Goal: Information Seeking & Learning: Get advice/opinions

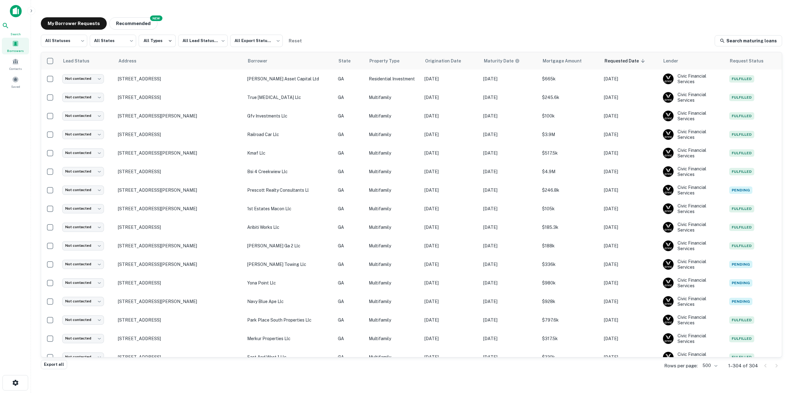
click at [9, 29] on icon at bounding box center [5, 25] width 7 height 7
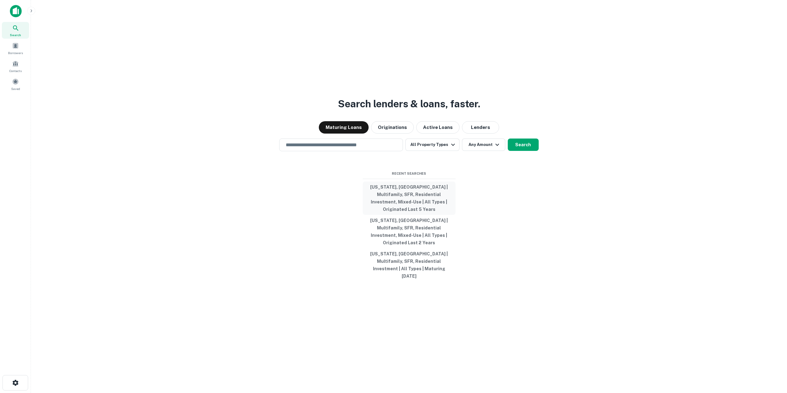
click at [401, 205] on button "Georgia, USA | Multifamily, SFR, Residential Investment, Mixed-Use | All Types …" at bounding box center [409, 198] width 93 height 33
type input "**********"
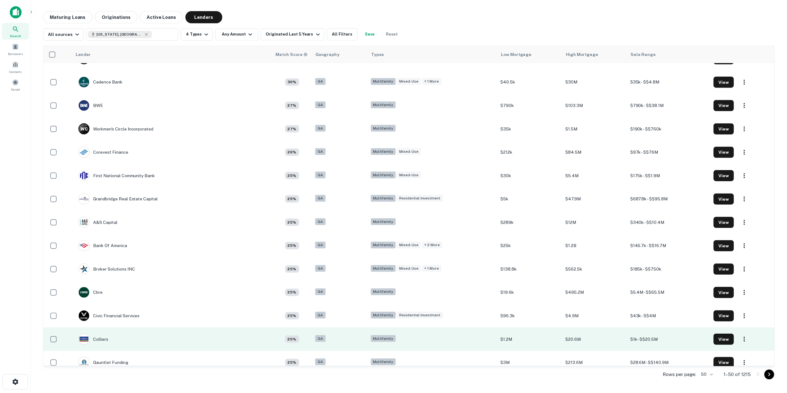
scroll to position [618, 0]
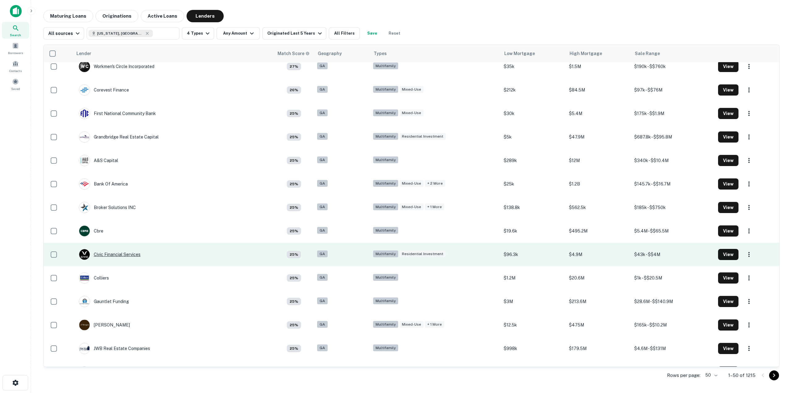
click at [117, 256] on div "Civic Financial Services" at bounding box center [110, 254] width 62 height 11
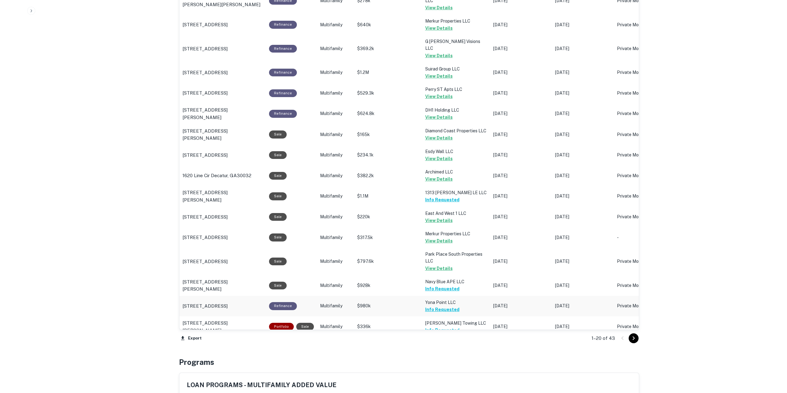
scroll to position [557, 0]
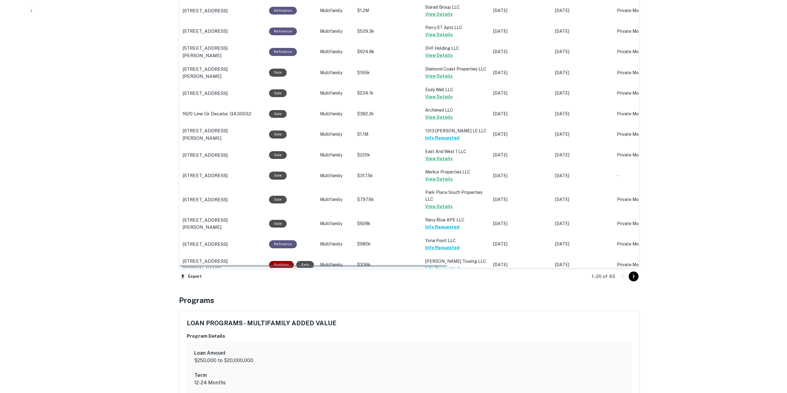
click at [636, 274] on icon "Go to next page" at bounding box center [633, 276] width 7 height 7
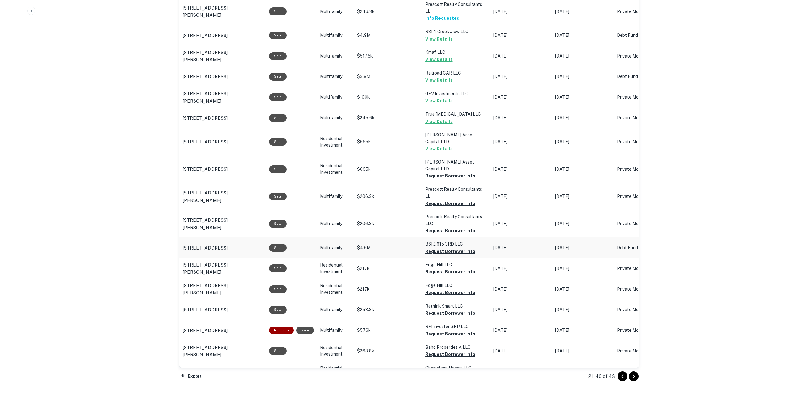
scroll to position [495, 0]
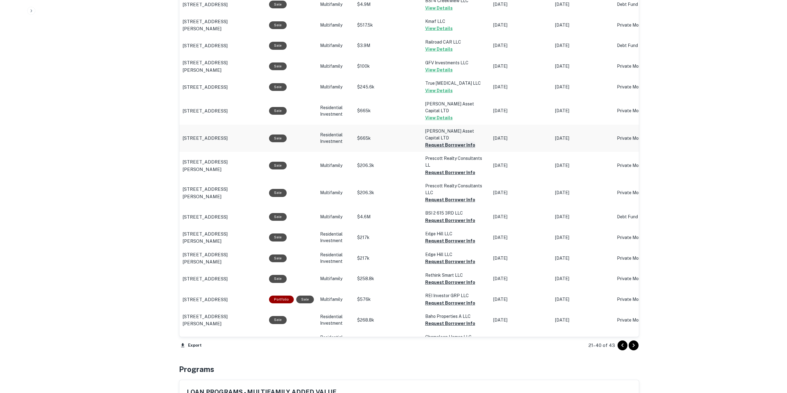
click at [447, 141] on button "Request Borrower Info" at bounding box center [450, 144] width 50 height 7
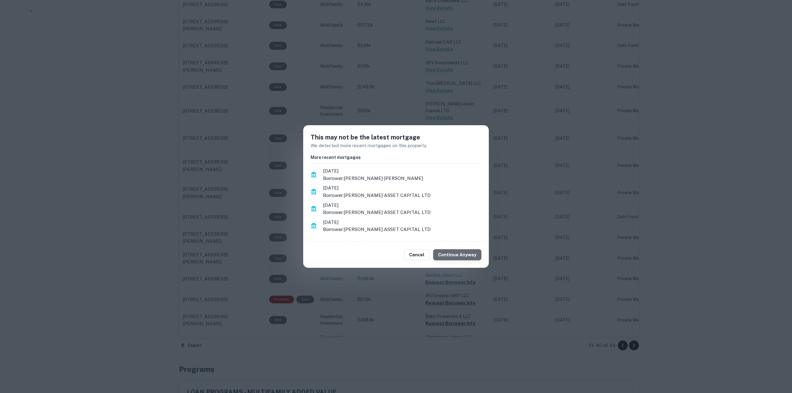
click at [463, 251] on button "Continue Anyway" at bounding box center [457, 254] width 48 height 11
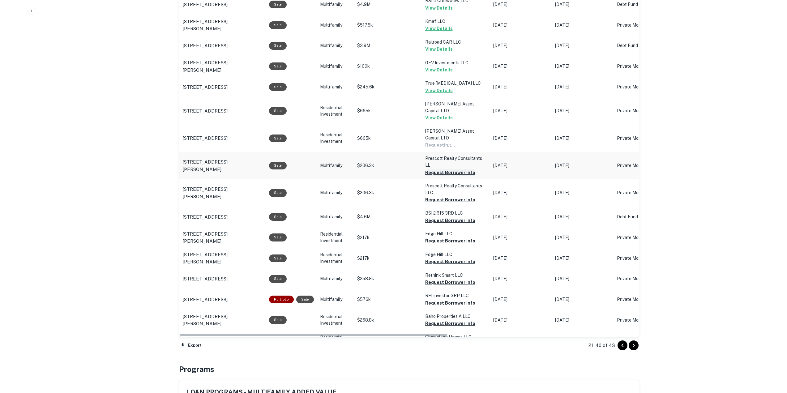
click at [445, 169] on button "Request Borrower Info" at bounding box center [450, 172] width 50 height 7
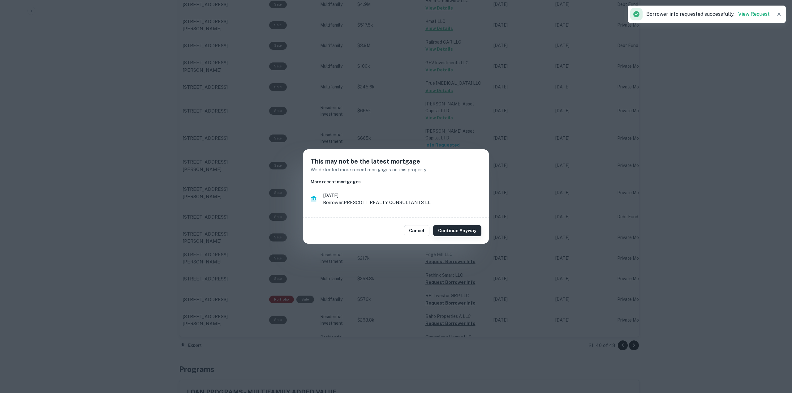
click at [458, 233] on button "Continue Anyway" at bounding box center [457, 230] width 48 height 11
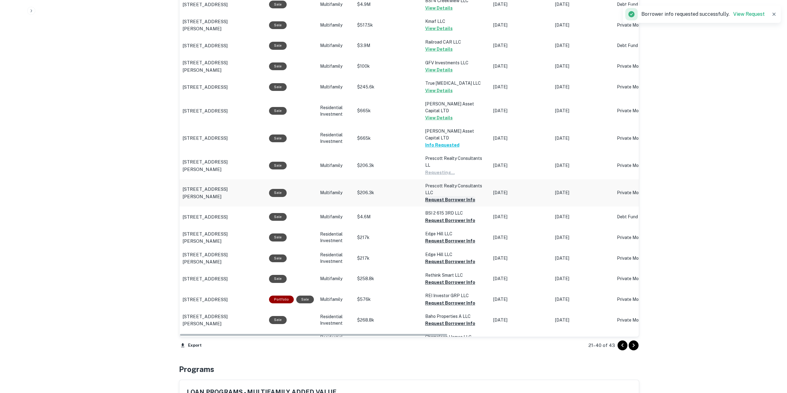
click at [444, 196] on button "Request Borrower Info" at bounding box center [450, 199] width 50 height 7
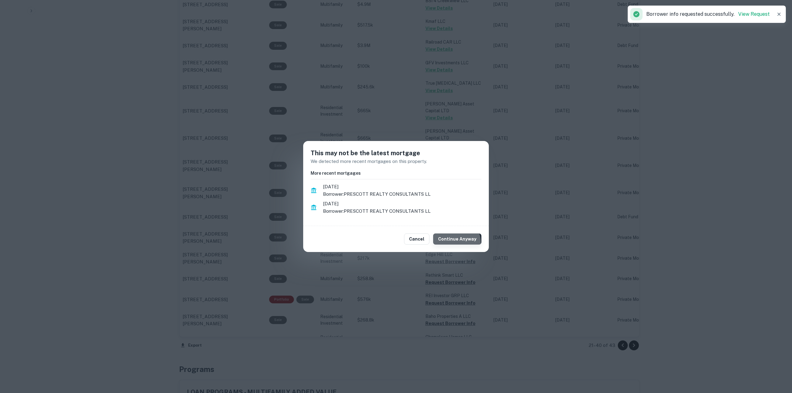
click at [457, 242] on button "Continue Anyway" at bounding box center [457, 238] width 48 height 11
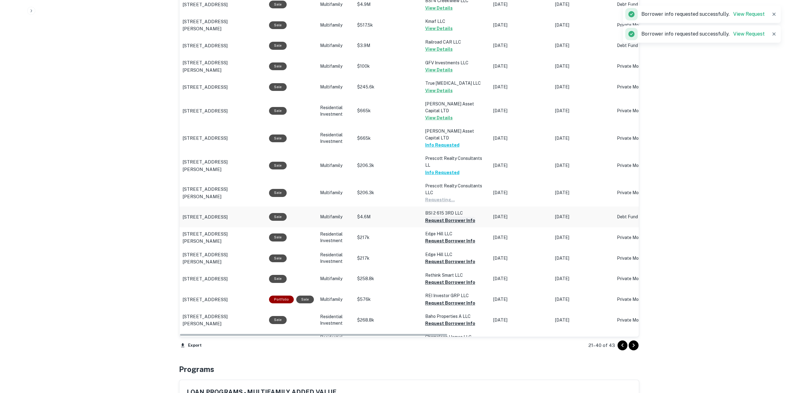
click at [442, 217] on button "Request Borrower Info" at bounding box center [450, 220] width 50 height 7
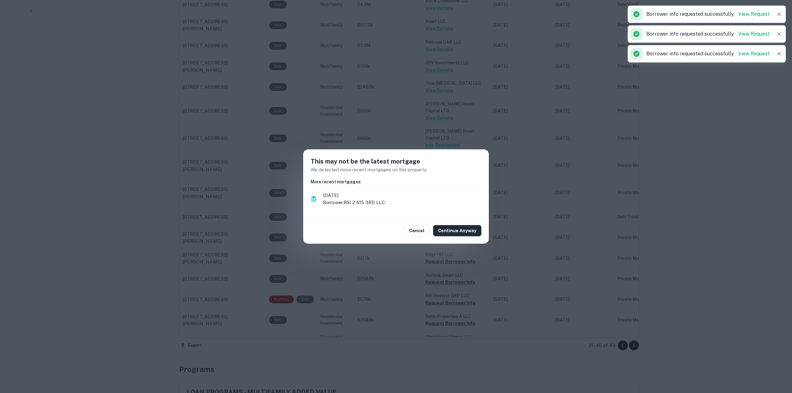
click at [454, 229] on button "Continue Anyway" at bounding box center [457, 230] width 48 height 11
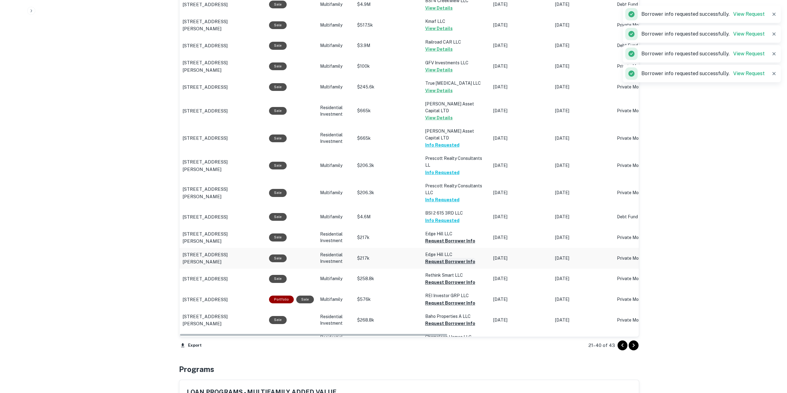
click at [452, 258] on button "Request Borrower Info" at bounding box center [450, 261] width 50 height 7
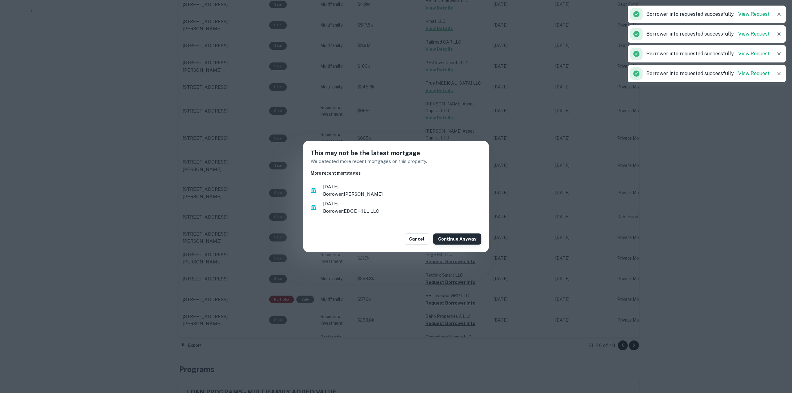
click at [461, 237] on button "Continue Anyway" at bounding box center [457, 238] width 48 height 11
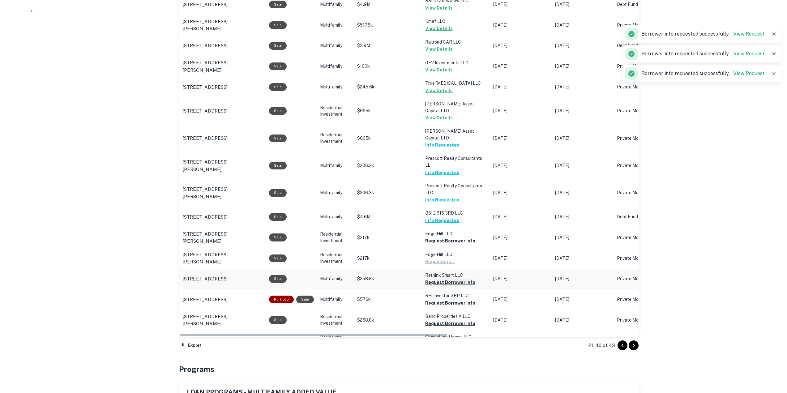
click at [457, 279] on button "Request Borrower Info" at bounding box center [450, 282] width 50 height 7
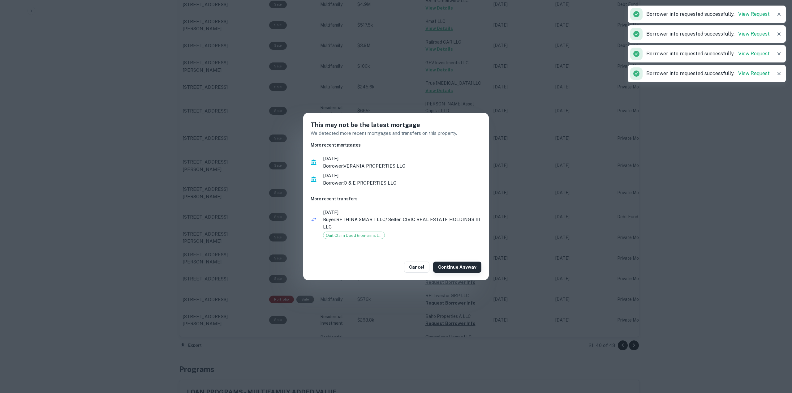
click at [466, 266] on button "Continue Anyway" at bounding box center [457, 267] width 48 height 11
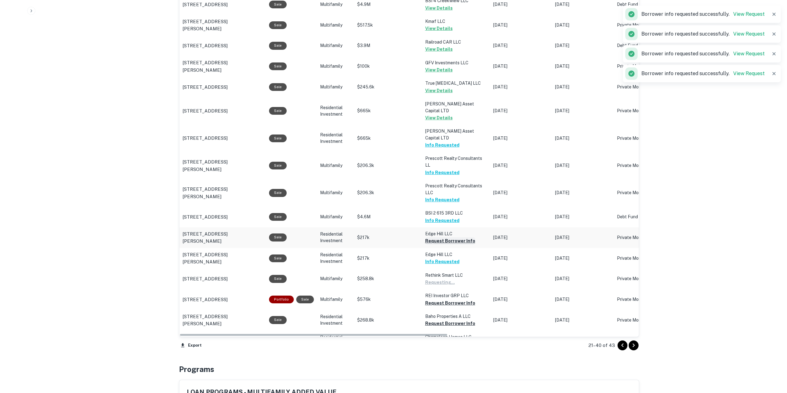
click at [454, 237] on button "Request Borrower Info" at bounding box center [450, 240] width 50 height 7
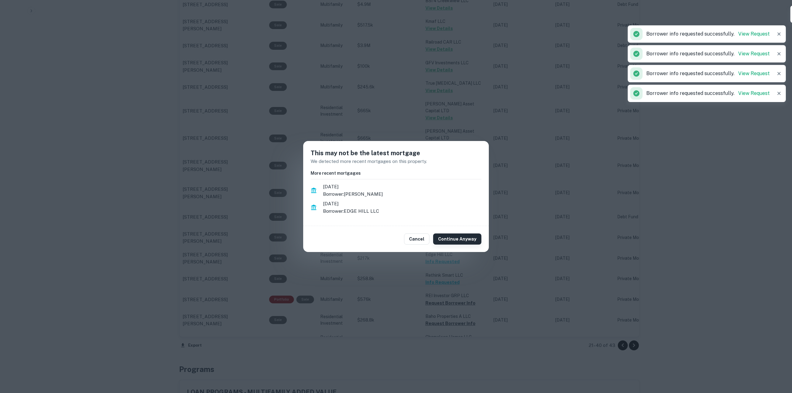
click at [458, 239] on button "Continue Anyway" at bounding box center [457, 238] width 48 height 11
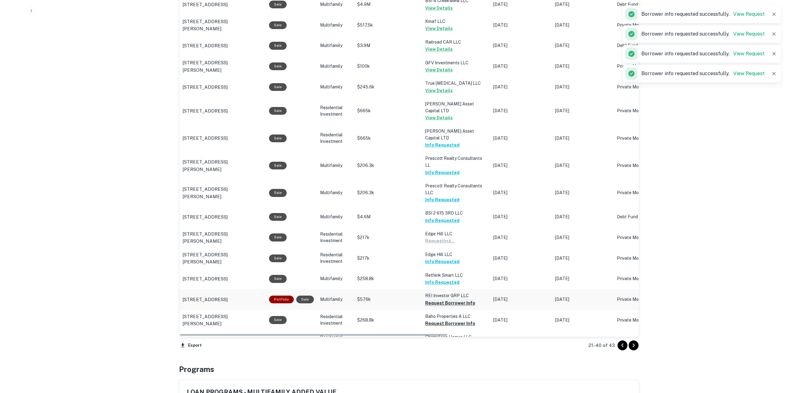
click at [457, 299] on button "Request Borrower Info" at bounding box center [450, 302] width 50 height 7
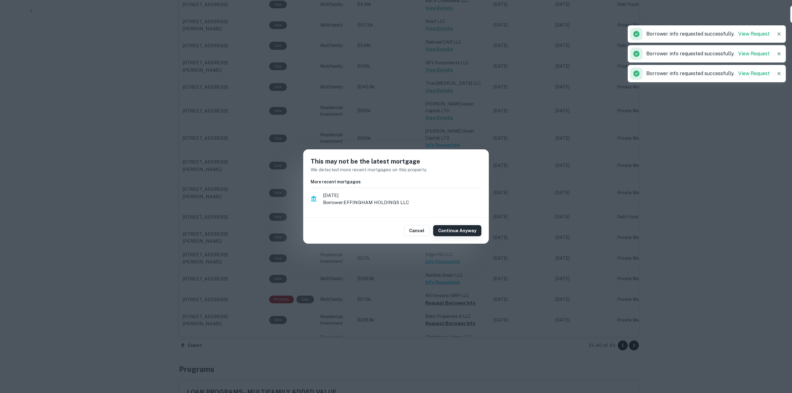
click at [456, 235] on button "Continue Anyway" at bounding box center [457, 230] width 48 height 11
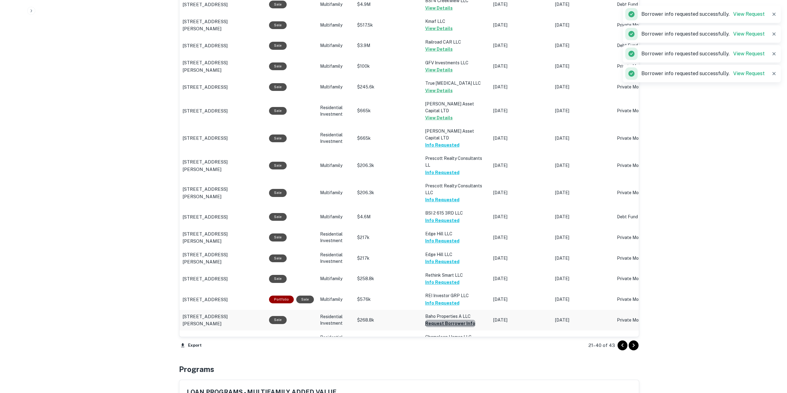
click at [452, 320] on button "Request Borrower Info" at bounding box center [450, 323] width 50 height 7
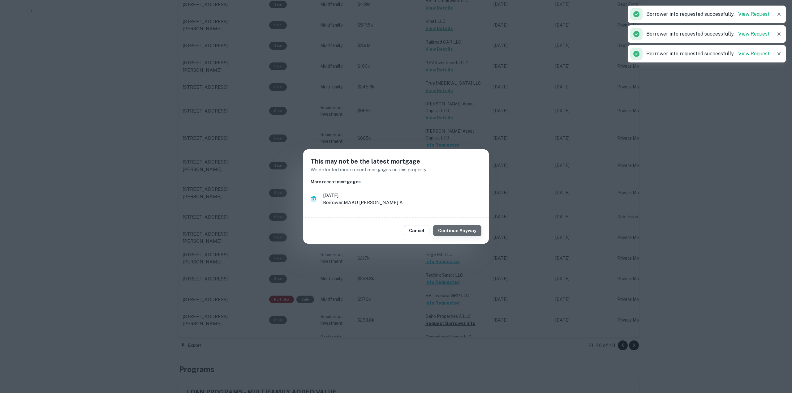
click at [461, 233] on button "Continue Anyway" at bounding box center [457, 230] width 48 height 11
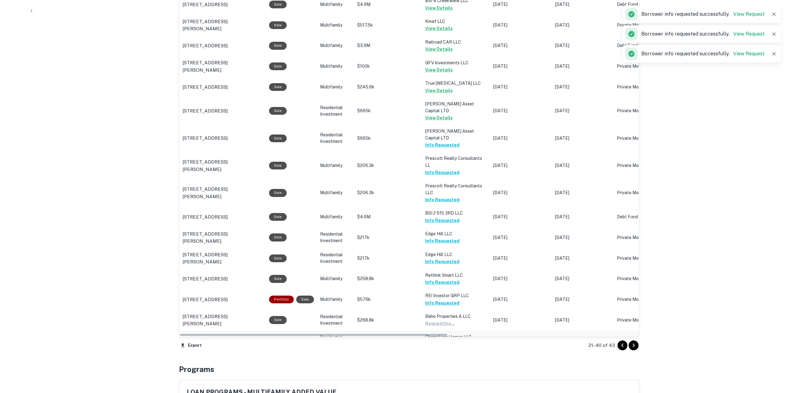
click at [457, 340] on button "Request Borrower Info" at bounding box center [450, 343] width 50 height 7
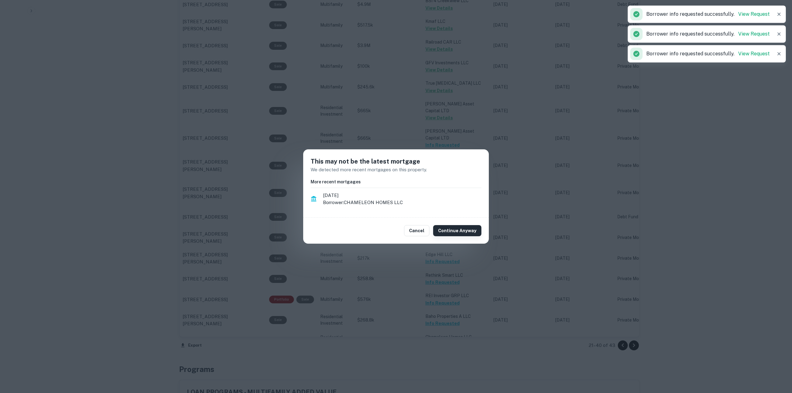
click at [461, 228] on button "Continue Anyway" at bounding box center [457, 230] width 48 height 11
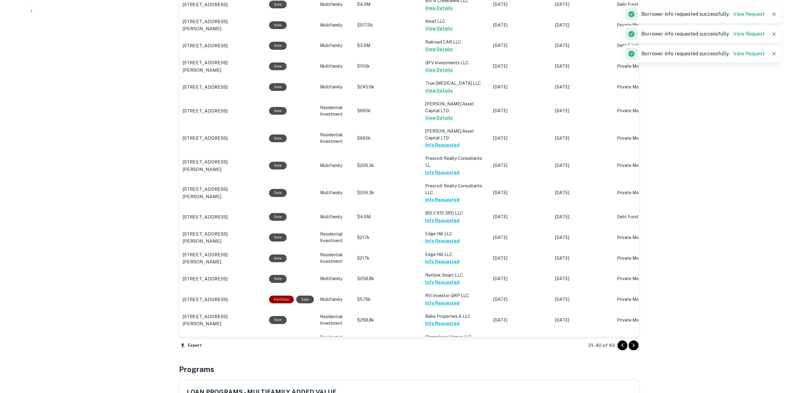
click at [635, 343] on icon "Go to next page" at bounding box center [633, 345] width 7 height 7
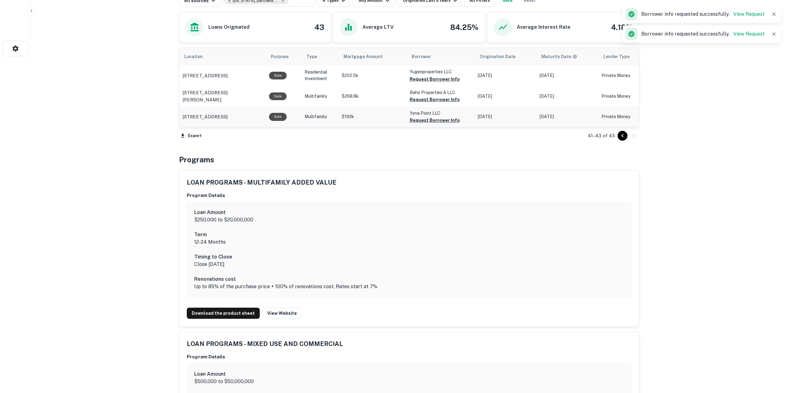
scroll to position [180, 0]
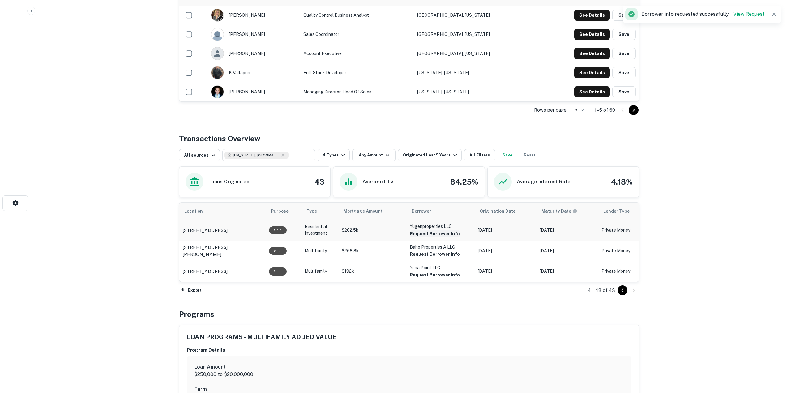
click at [431, 232] on button "Request Borrower Info" at bounding box center [435, 233] width 50 height 7
click at [438, 254] on button "Request Borrower Info" at bounding box center [435, 253] width 50 height 7
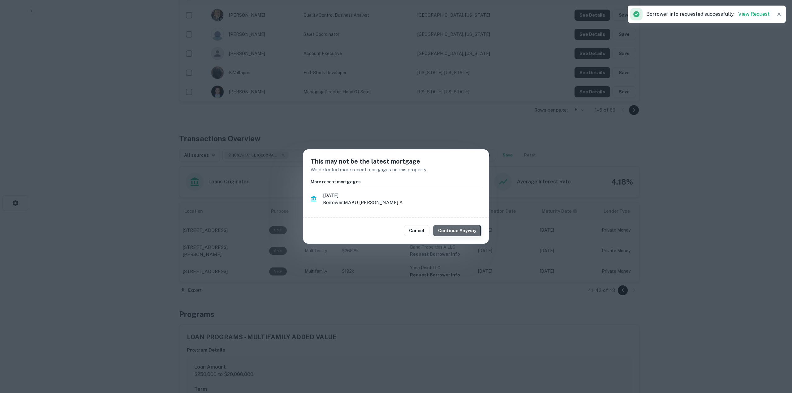
click at [454, 232] on button "Continue Anyway" at bounding box center [457, 230] width 48 height 11
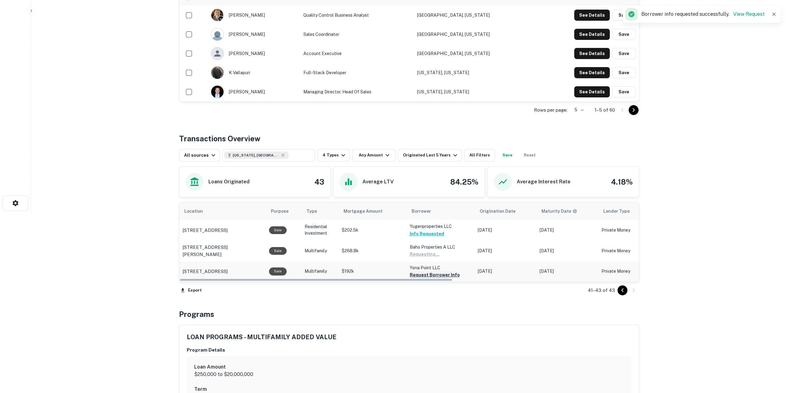
click at [435, 275] on button "Request Borrower Info" at bounding box center [435, 274] width 50 height 7
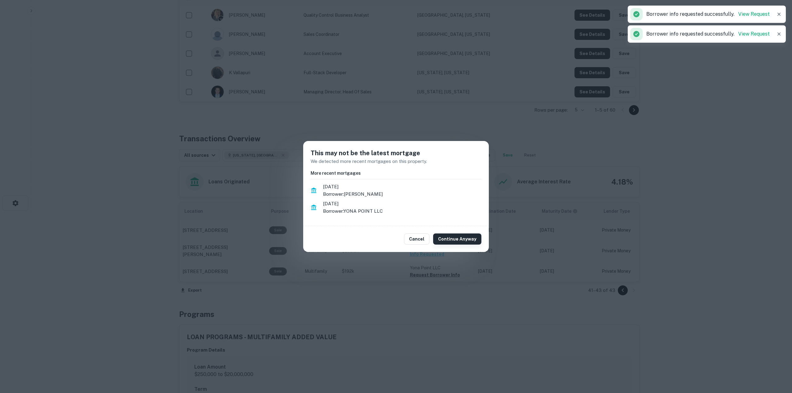
click at [455, 238] on button "Continue Anyway" at bounding box center [457, 238] width 48 height 11
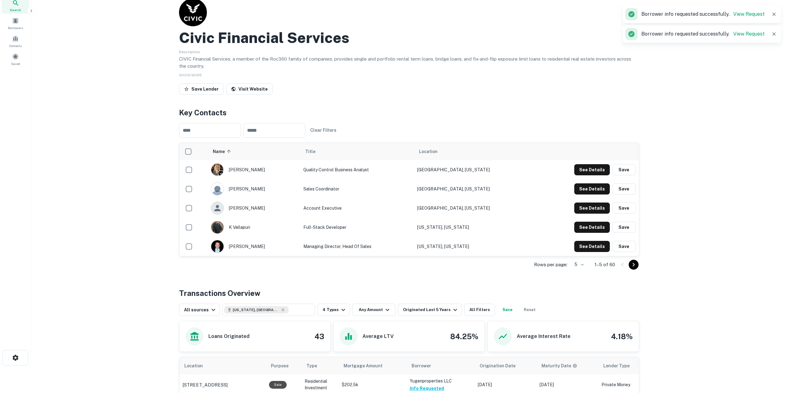
scroll to position [0, 0]
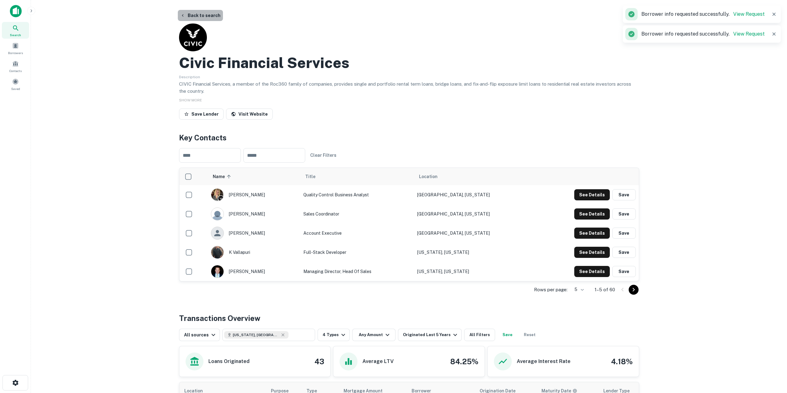
click at [203, 14] on button "Back to search" at bounding box center [200, 15] width 45 height 11
click at [192, 9] on main "Back to search Civic Financial Services Description CIVIC Financial Services, a…" at bounding box center [409, 196] width 756 height 393
click at [193, 13] on button "Back to search" at bounding box center [200, 15] width 45 height 11
click at [196, 18] on button "Back to search" at bounding box center [200, 15] width 45 height 11
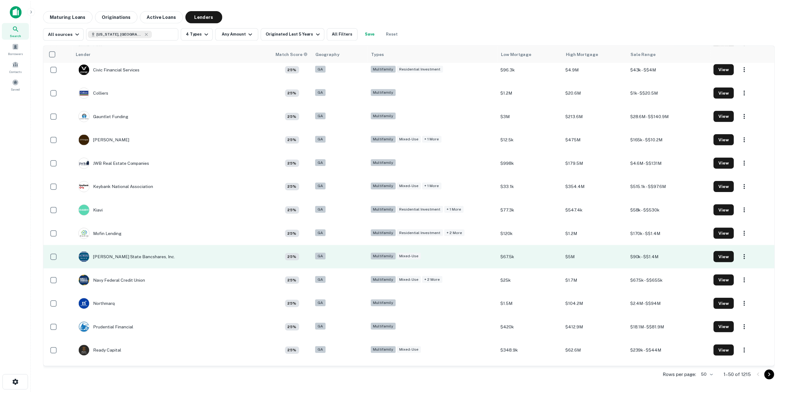
scroll to position [835, 0]
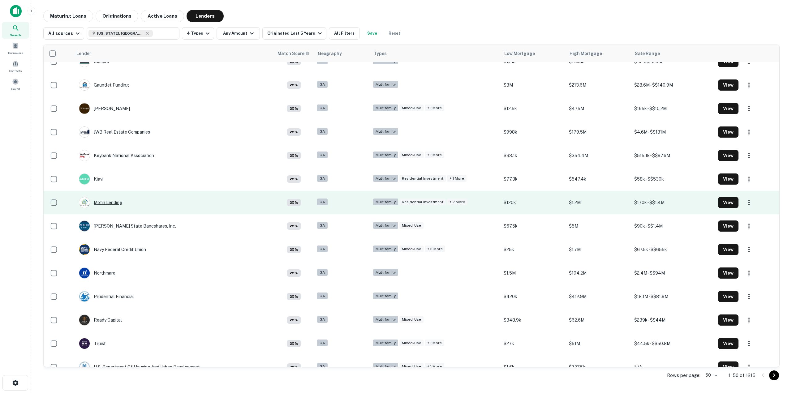
click at [113, 202] on div "Mofin Lending" at bounding box center [100, 202] width 43 height 11
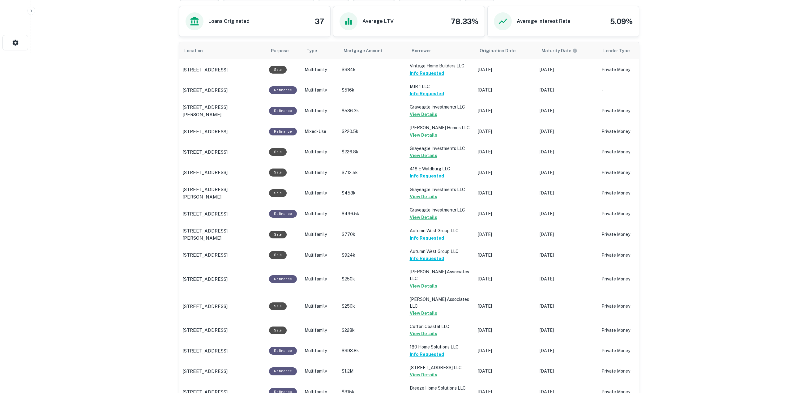
scroll to position [526, 0]
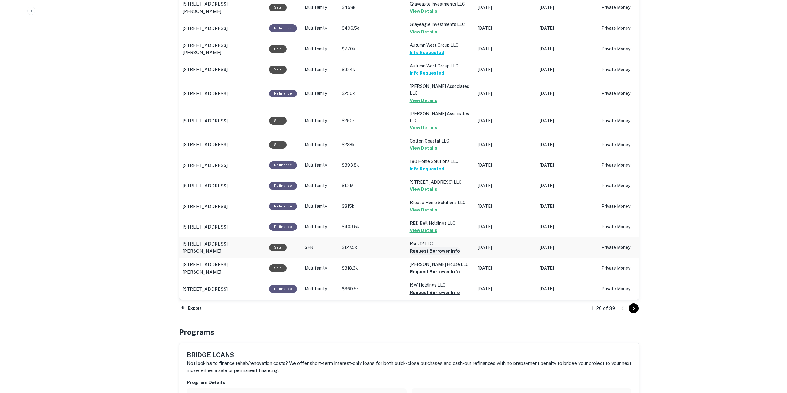
click at [422, 252] on button "Request Borrower Info" at bounding box center [435, 250] width 50 height 7
click at [424, 274] on button "Request Borrower Info" at bounding box center [435, 271] width 50 height 7
click at [428, 292] on button "Request Borrower Info" at bounding box center [435, 292] width 50 height 7
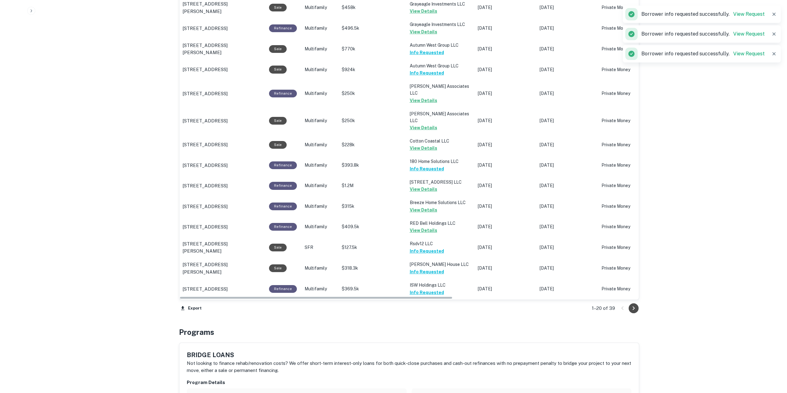
click at [632, 307] on icon "Go to next page" at bounding box center [633, 308] width 7 height 7
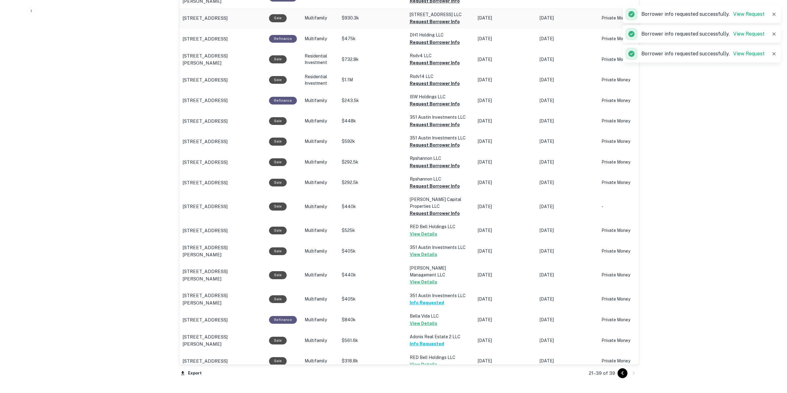
scroll to position [340, 0]
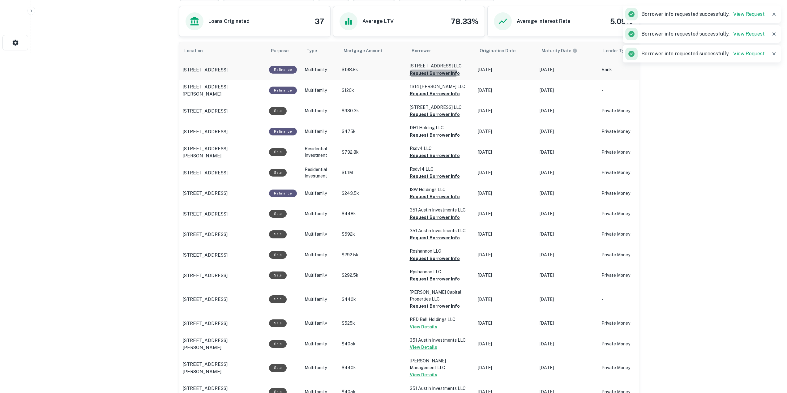
click at [426, 71] on button "Request Borrower Info" at bounding box center [435, 73] width 50 height 7
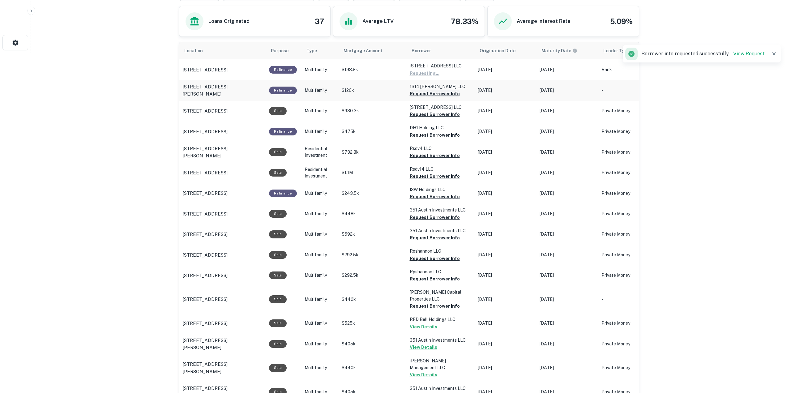
click at [429, 91] on button "Request Borrower Info" at bounding box center [435, 93] width 50 height 7
click at [434, 118] on td "718 E 35th ST LLC Request Borrower Info" at bounding box center [441, 111] width 68 height 20
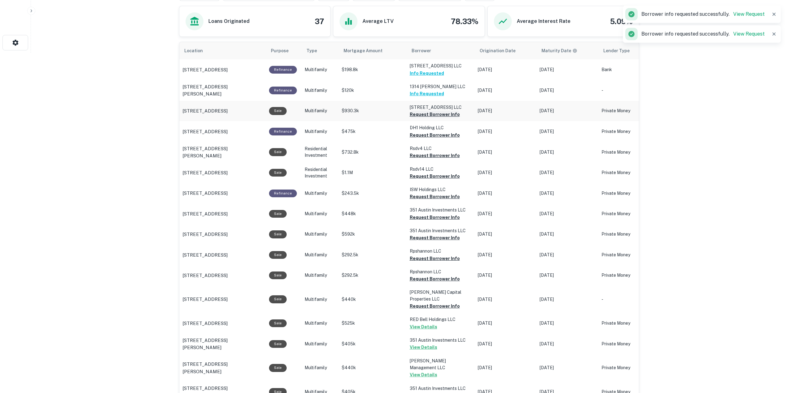
click at [432, 113] on button "Request Borrower Info" at bounding box center [435, 114] width 50 height 7
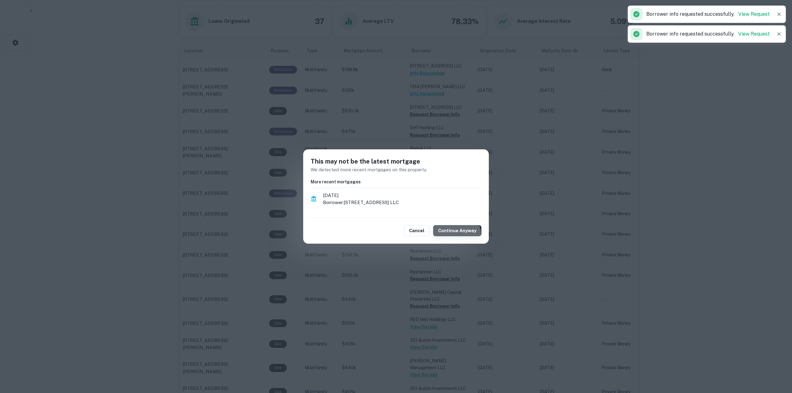
click at [457, 235] on button "Continue Anyway" at bounding box center [457, 230] width 48 height 11
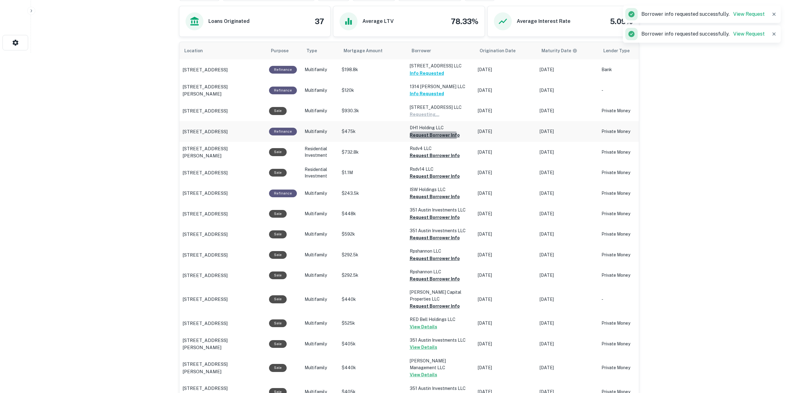
click at [430, 136] on button "Request Borrower Info" at bounding box center [435, 134] width 50 height 7
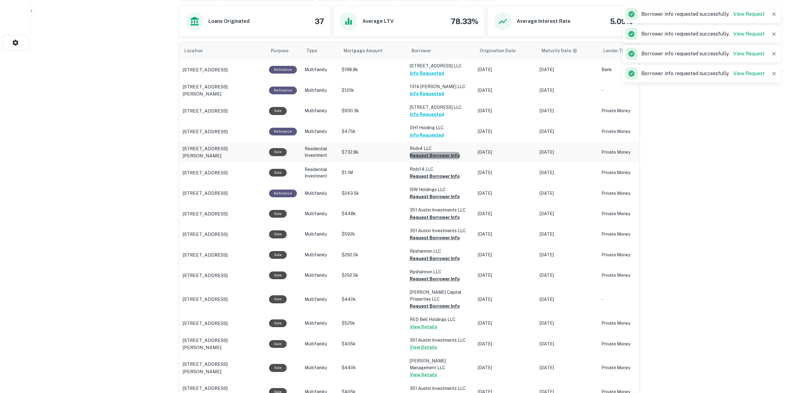
click at [438, 156] on button "Request Borrower Info" at bounding box center [435, 155] width 50 height 7
click at [440, 173] on button "Request Borrower Info" at bounding box center [435, 176] width 50 height 7
click at [442, 198] on button "Request Borrower Info" at bounding box center [435, 196] width 50 height 7
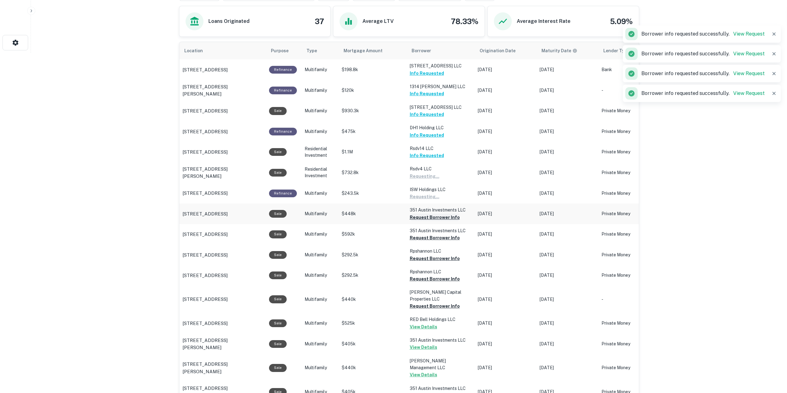
click at [443, 217] on button "Request Borrower Info" at bounding box center [435, 217] width 50 height 7
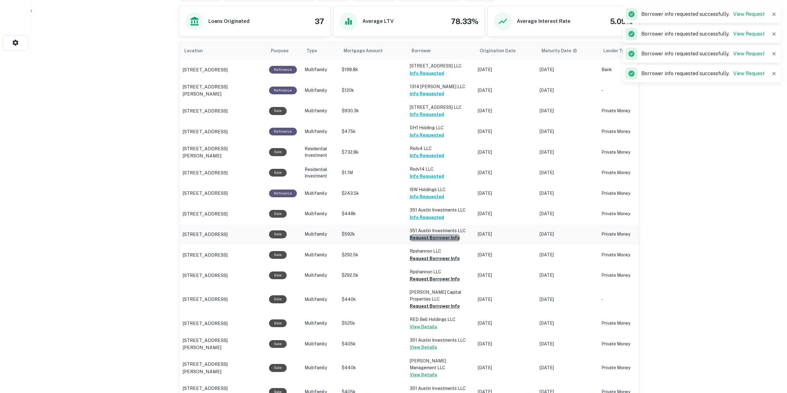
click at [445, 239] on button "Request Borrower Info" at bounding box center [435, 237] width 50 height 7
click at [443, 254] on td "Rpshannon LLC Request Borrower Info" at bounding box center [441, 255] width 68 height 20
click at [441, 257] on button "Request Borrower Info" at bounding box center [435, 258] width 50 height 7
click at [444, 280] on button "Request Borrower Info" at bounding box center [435, 278] width 50 height 7
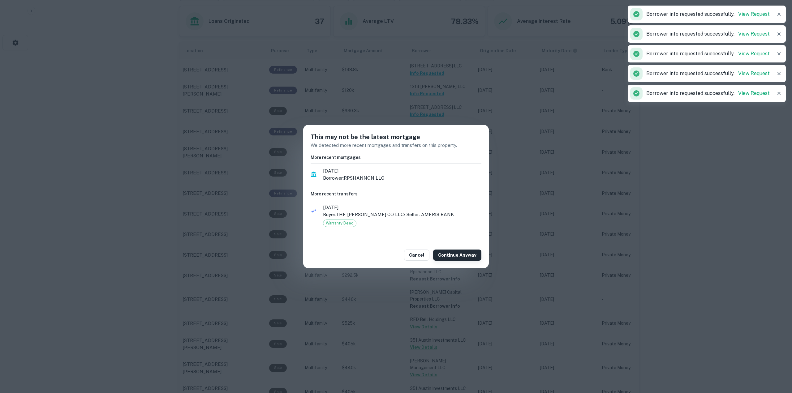
click at [452, 252] on button "Continue Anyway" at bounding box center [457, 255] width 48 height 11
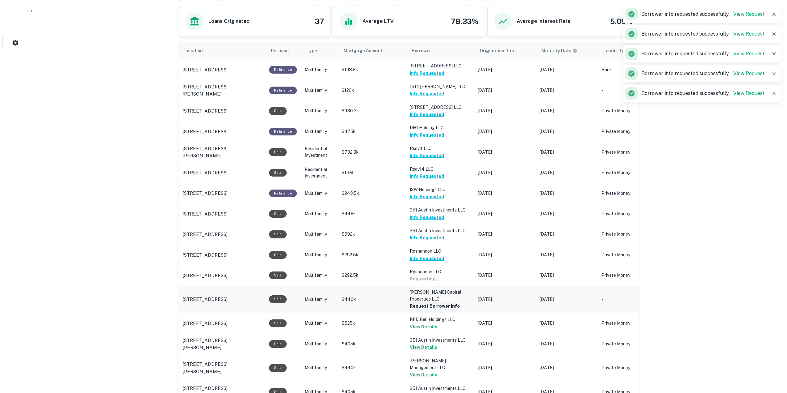
click at [439, 306] on button "Request Borrower Info" at bounding box center [435, 305] width 50 height 7
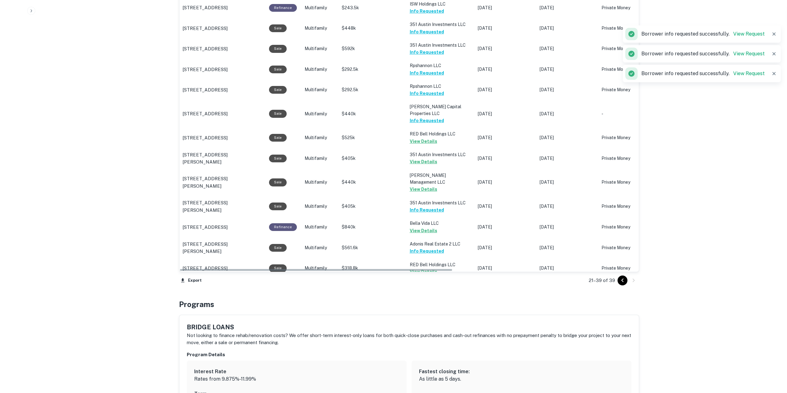
scroll to position [124, 0]
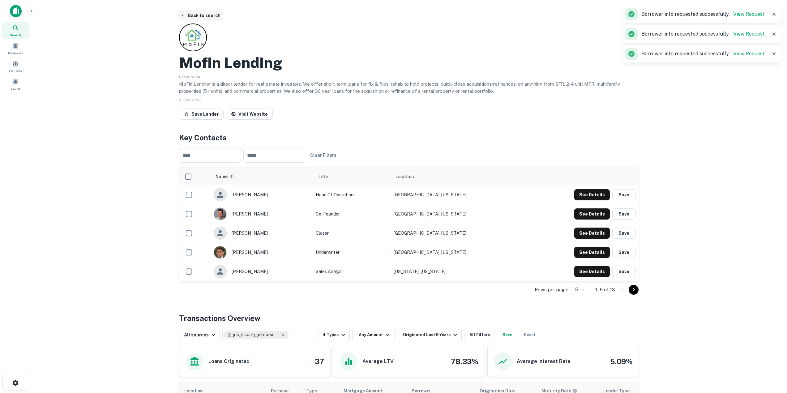
click at [192, 17] on button "Back to search" at bounding box center [200, 15] width 45 height 11
click at [189, 13] on button "Back to search" at bounding box center [200, 15] width 45 height 11
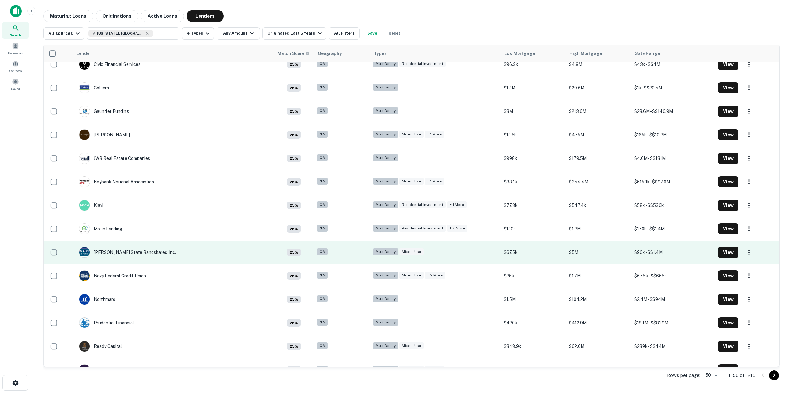
scroll to position [870, 0]
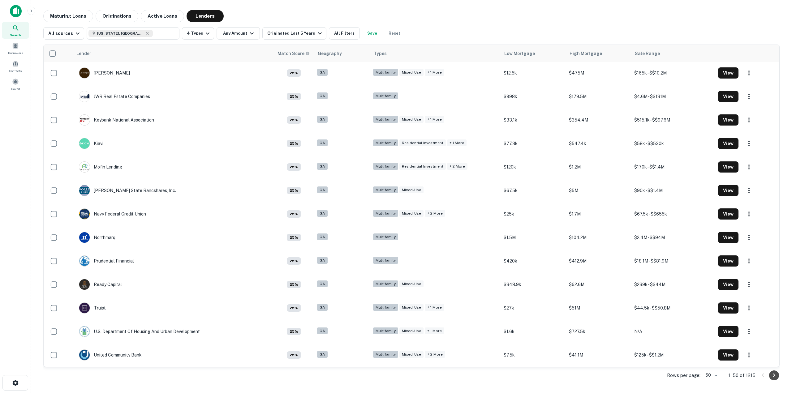
click at [772, 377] on icon "Go to next page" at bounding box center [773, 375] width 7 height 7
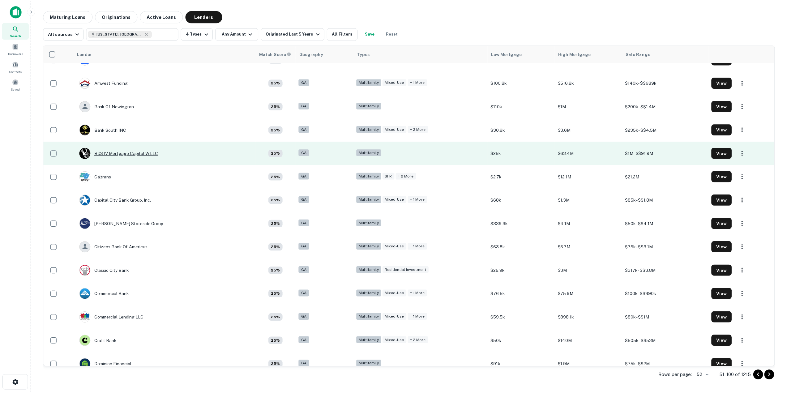
scroll to position [124, 0]
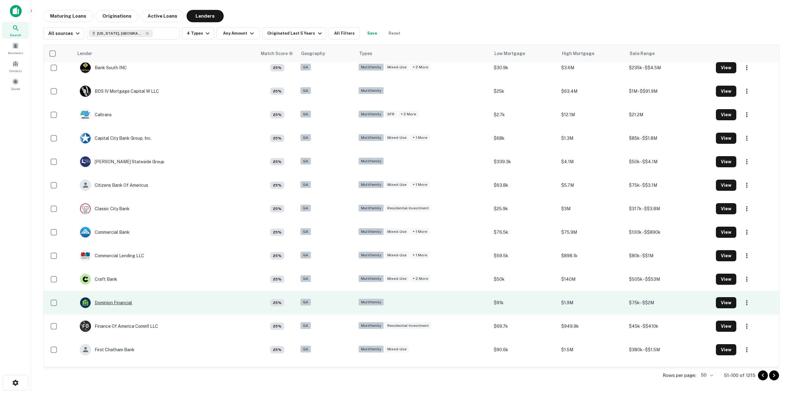
click at [105, 301] on div "Dominion Financial" at bounding box center [106, 302] width 52 height 11
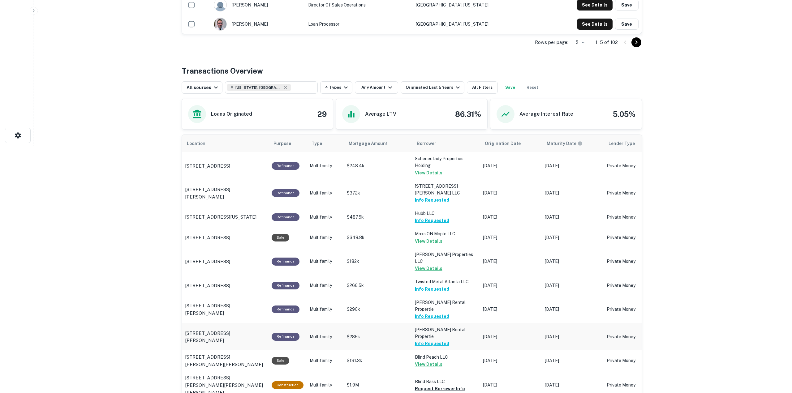
scroll to position [340, 0]
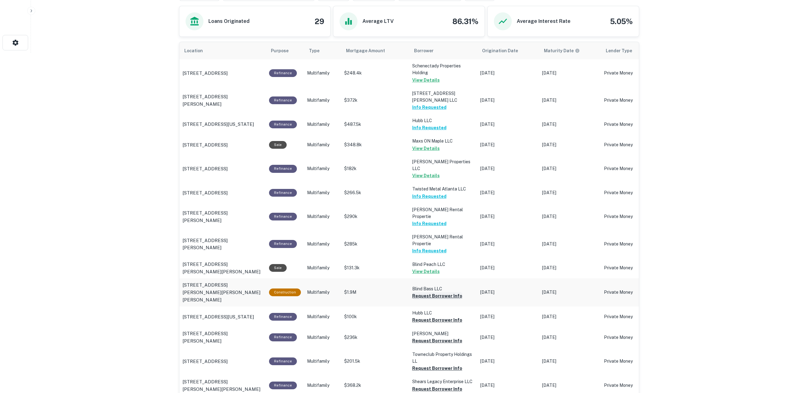
click at [435, 292] on button "Request Borrower Info" at bounding box center [437, 295] width 50 height 7
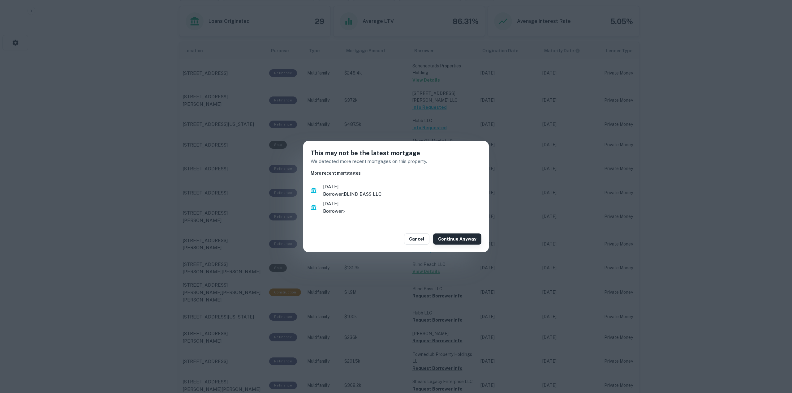
click at [445, 238] on button "Continue Anyway" at bounding box center [457, 238] width 48 height 11
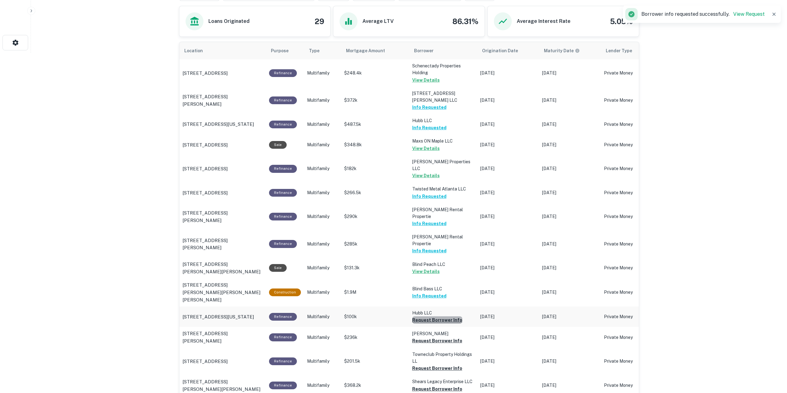
click at [441, 316] on button "Request Borrower Info" at bounding box center [437, 319] width 50 height 7
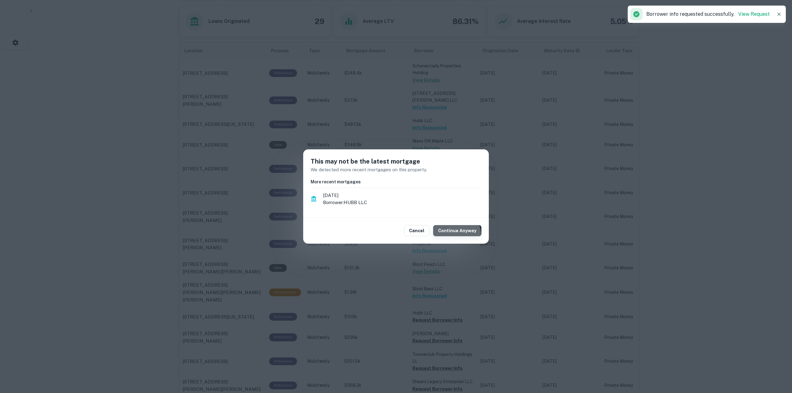
click at [451, 236] on button "Continue Anyway" at bounding box center [457, 230] width 48 height 11
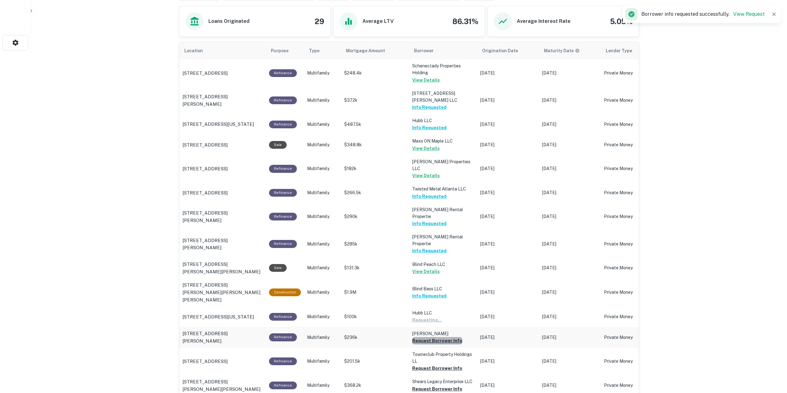
click at [446, 337] on button "Request Borrower Info" at bounding box center [437, 340] width 50 height 7
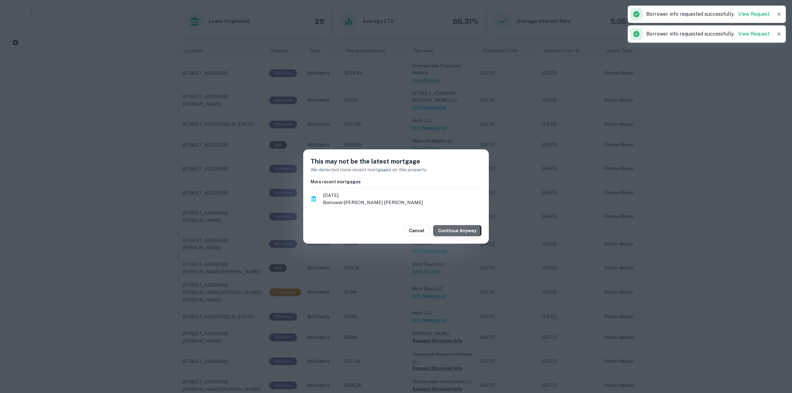
click at [455, 231] on button "Continue Anyway" at bounding box center [457, 230] width 48 height 11
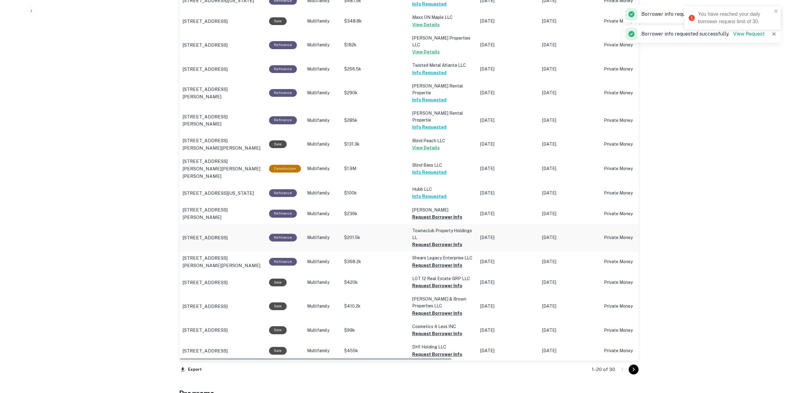
scroll to position [495, 0]
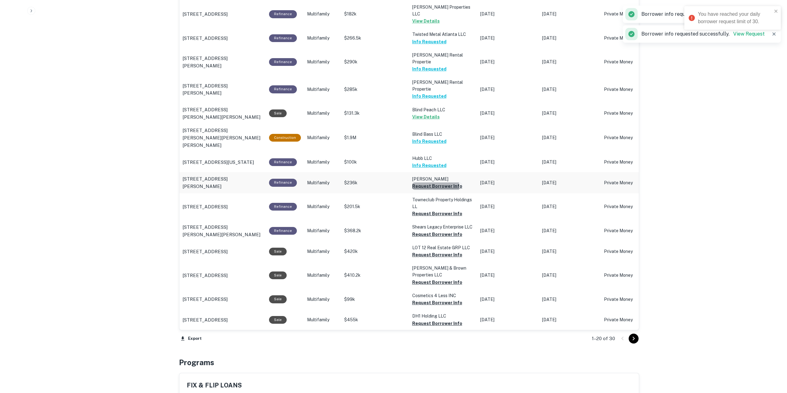
click at [430, 182] on button "Request Borrower Info" at bounding box center [437, 185] width 50 height 7
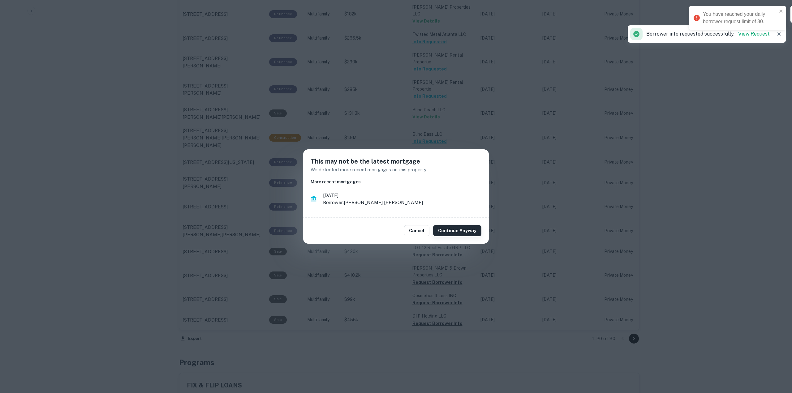
click at [457, 230] on button "Continue Anyway" at bounding box center [457, 230] width 48 height 11
